Goal: Task Accomplishment & Management: Complete application form

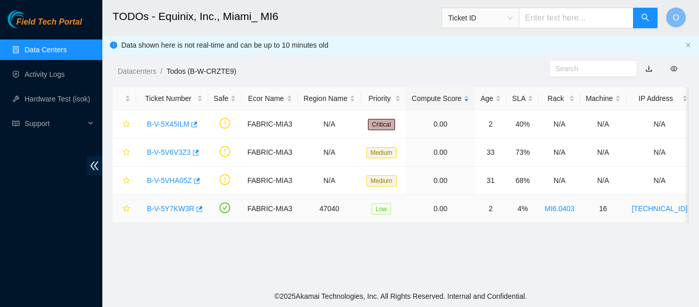
click at [180, 206] on link "B-V-5Y7KW3R" at bounding box center [171, 208] width 48 height 8
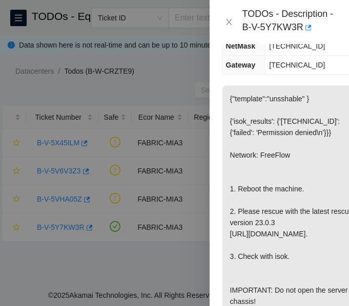
scroll to position [205, 0]
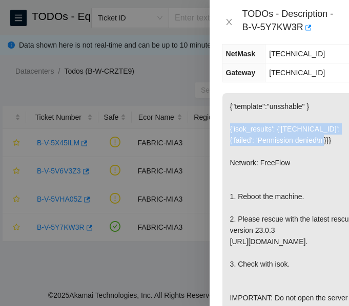
drag, startPoint x: 227, startPoint y: 128, endPoint x: 317, endPoint y: 140, distance: 90.3
click at [323, 144] on p "{"template":"unsshable" } {'isok_results': {'[TECHNICAL_ID]': {'failed': 'Permi…" at bounding box center [291, 207] width 138 height 229
copy p "{'isok_results': {'[TECHNICAL_ID]': {'failed': 'Permission denied\n'"
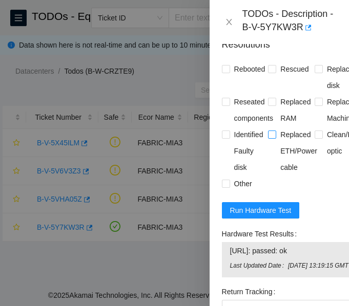
scroll to position [759, 0]
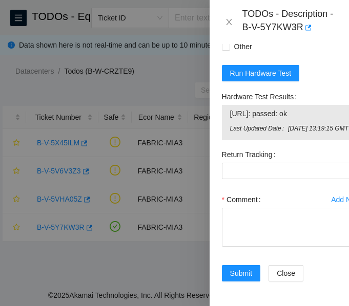
drag, startPoint x: 323, startPoint y: 87, endPoint x: 224, endPoint y: 92, distance: 99.4
click at [224, 105] on div "[URL]: passed: ok Last Updated Date [DATE] 13:19:15 GMT" at bounding box center [291, 122] width 139 height 35
copy tbody "[URL]: passed: ok"
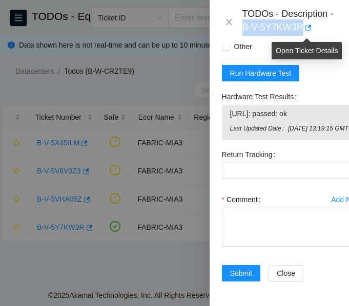
drag, startPoint x: 240, startPoint y: 28, endPoint x: 273, endPoint y: 31, distance: 32.9
click at [308, 27] on div "TODOs - Description - B-V-5Y7KW3R" at bounding box center [279, 22] width 115 height 28
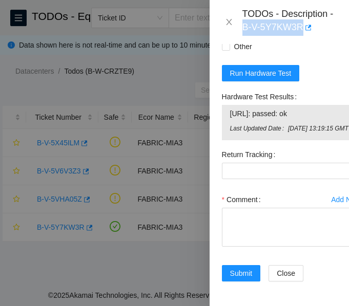
copy div "B-V-5Y7KW3R"
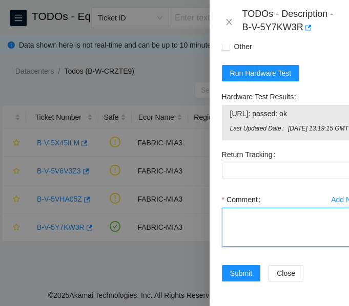
paste textarea "-Verified ticket is safe to work on: YES -NOCC Authorized: YES -Located server …"
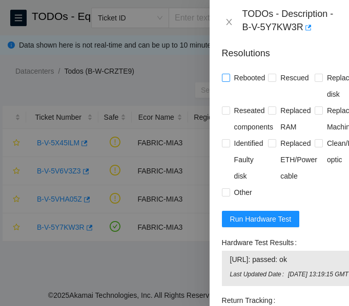
type textarea "-Verified ticket is safe to work on: YES -NOCC Authorized: YES -Located server …"
drag, startPoint x: 227, startPoint y: 111, endPoint x: 233, endPoint y: 111, distance: 5.6
click at [228, 81] on input "Rebooted" at bounding box center [225, 77] width 7 height 7
checkbox input "true"
click at [268, 81] on input "Rescued" at bounding box center [271, 77] width 7 height 7
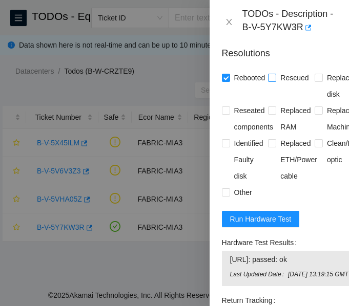
checkbox input "true"
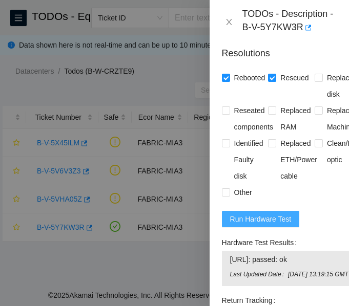
scroll to position [759, 0]
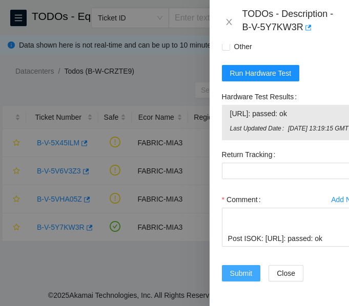
click at [246, 268] on span "Submit" at bounding box center [241, 273] width 23 height 11
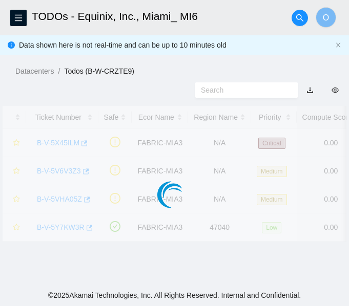
scroll to position [343, 0]
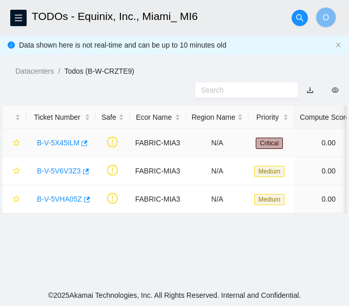
click at [61, 142] on link "B-V-5X45ILM" at bounding box center [58, 143] width 42 height 8
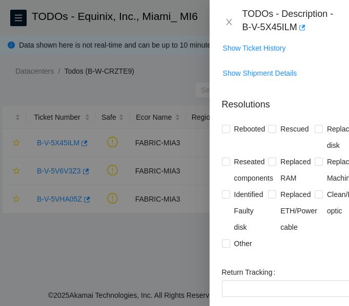
scroll to position [59, 0]
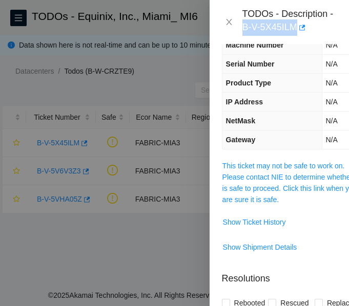
drag, startPoint x: 243, startPoint y: 25, endPoint x: 297, endPoint y: 27, distance: 54.3
click at [297, 27] on div "TODOs - Description - B-V-5X45ILM" at bounding box center [289, 22] width 94 height 28
copy div "B-V-5X45ILM"
click at [280, 170] on span "This ticket may not be safe to work on. Please contact NIE to determine whether…" at bounding box center [291, 182] width 138 height 45
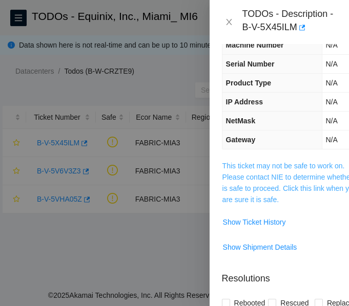
click at [267, 179] on link "This ticket may not be safe to work on. Please contact NIE to determine whether…" at bounding box center [290, 183] width 136 height 42
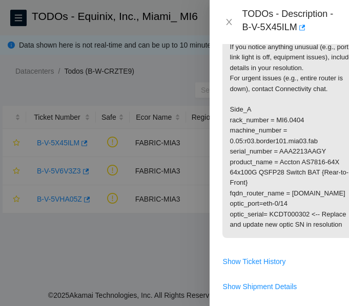
scroll to position [264, 0]
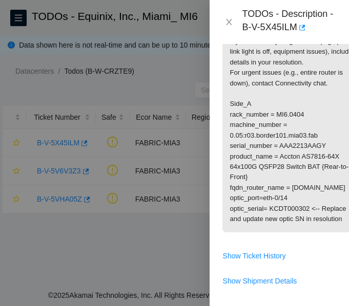
drag, startPoint x: 229, startPoint y: 221, endPoint x: 296, endPoint y: 241, distance: 69.5
click at [296, 232] on p "Replace optic Reach out to NIE or Network Connectivity team for assistance and …" at bounding box center [291, 93] width 138 height 277
copy p "[DOMAIN_NAME] optic_port=eth-0/14"
drag, startPoint x: 269, startPoint y: 251, endPoint x: 307, endPoint y: 251, distance: 37.9
click at [307, 232] on p "Replace optic Reach out to NIE or Network Connectivity team for assistance and …" at bounding box center [291, 93] width 138 height 277
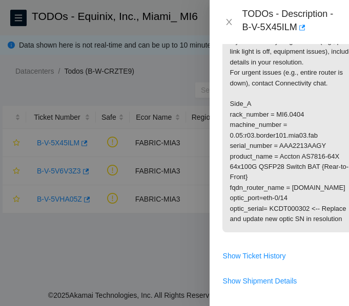
copy p "KCDT000302"
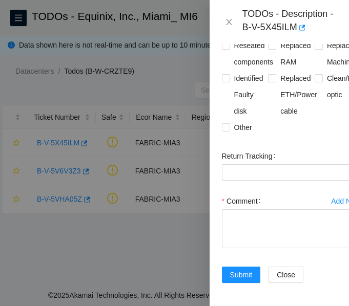
scroll to position [544, 0]
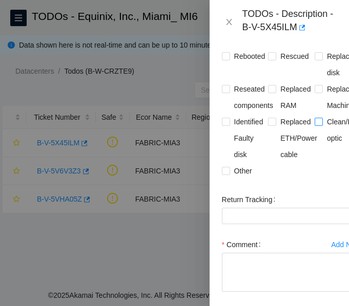
click at [314, 125] on input "Clean/Replaced optic" at bounding box center [317, 121] width 7 height 7
checkbox input "true"
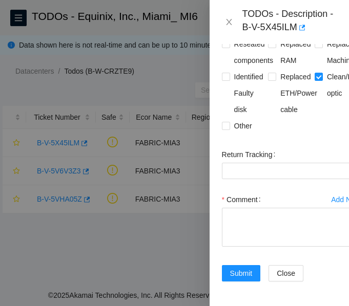
scroll to position [646, 0]
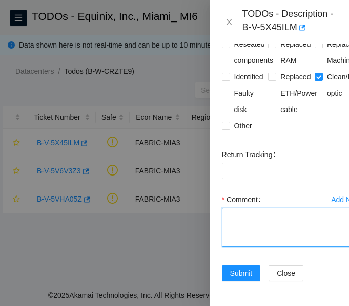
paste textarea "Verified ticket is safe to work on: YES NOCC Authorized: YES Located and verifi…"
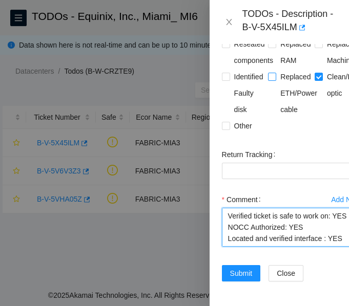
scroll to position [110, 0]
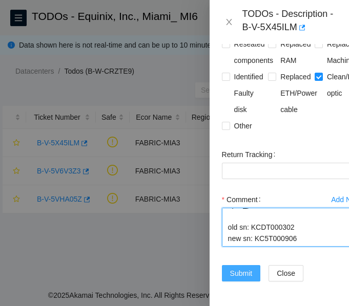
type textarea "Verified ticket is safe to work on: YES NOCC Authorized: YES Located and verifi…"
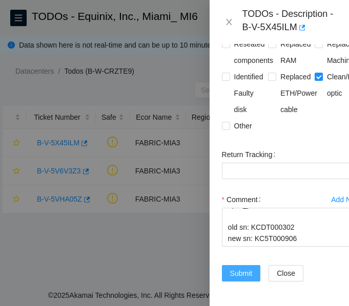
drag, startPoint x: 243, startPoint y: 257, endPoint x: 245, endPoint y: 252, distance: 5.5
click at [245, 268] on span "Submit" at bounding box center [241, 273] width 23 height 11
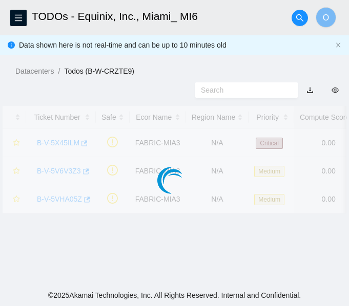
scroll to position [343, 0]
